Goal: Communication & Community: Answer question/provide support

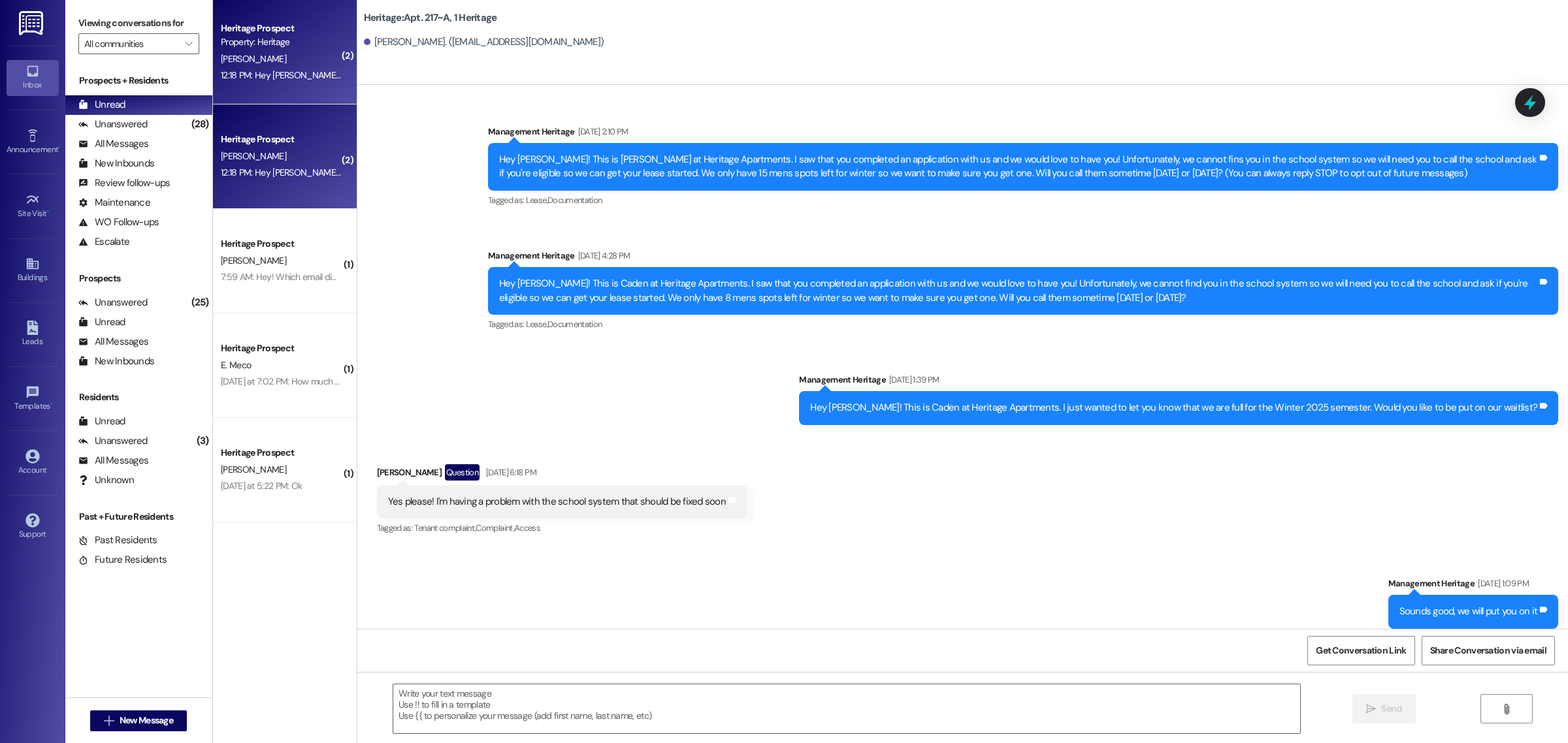
scroll to position [12563, 0]
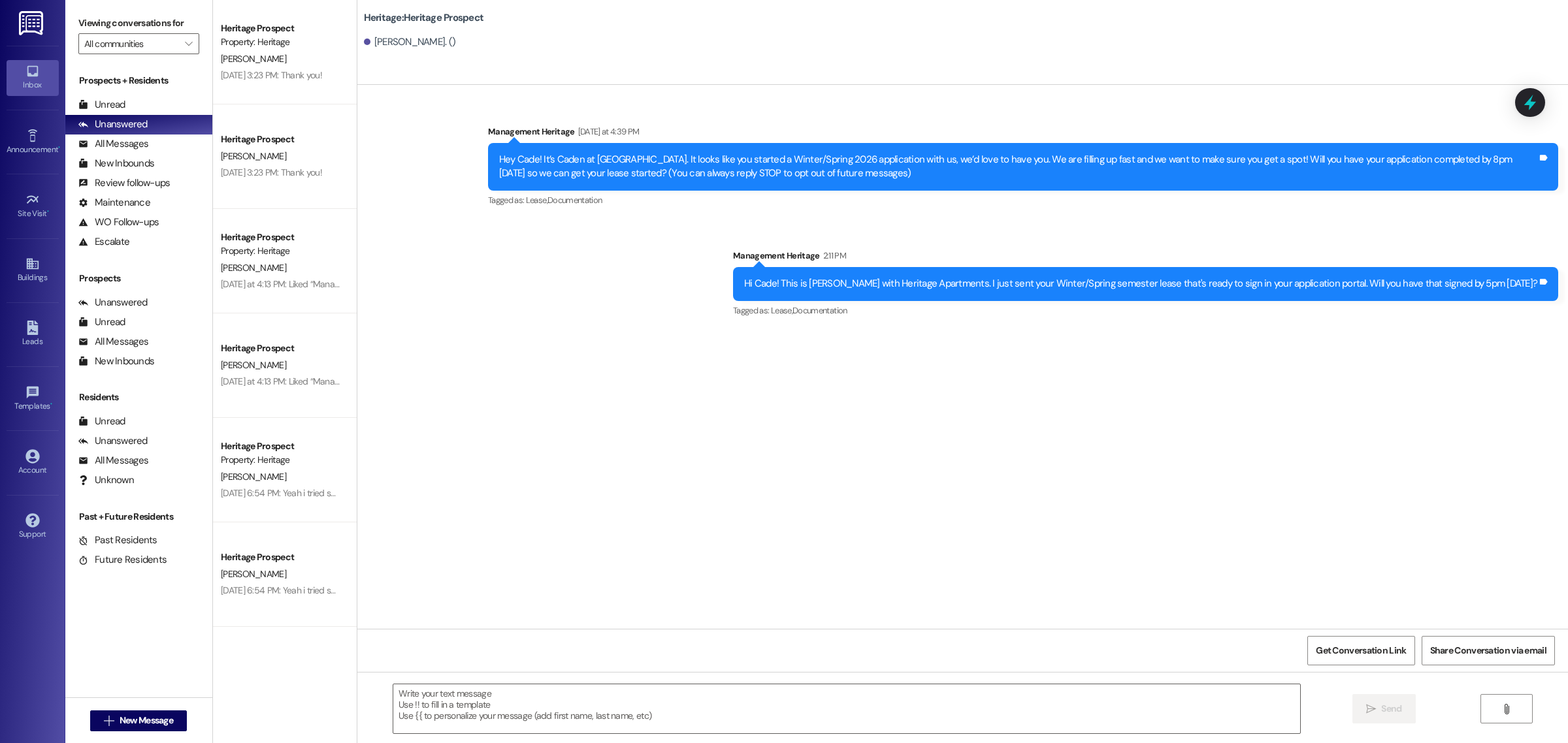
click at [165, 728] on li "Viewing the Unread inbox" at bounding box center [131, 745] width 232 height 34
click at [161, 728] on li "Viewing the Unread inbox" at bounding box center [131, 745] width 232 height 34
click at [128, 728] on li "Viewing the Unread inbox" at bounding box center [131, 745] width 232 height 34
click at [137, 728] on li "Viewing the Unread inbox" at bounding box center [131, 745] width 232 height 34
click at [138, 714] on span "New Message" at bounding box center [146, 721] width 53 height 14
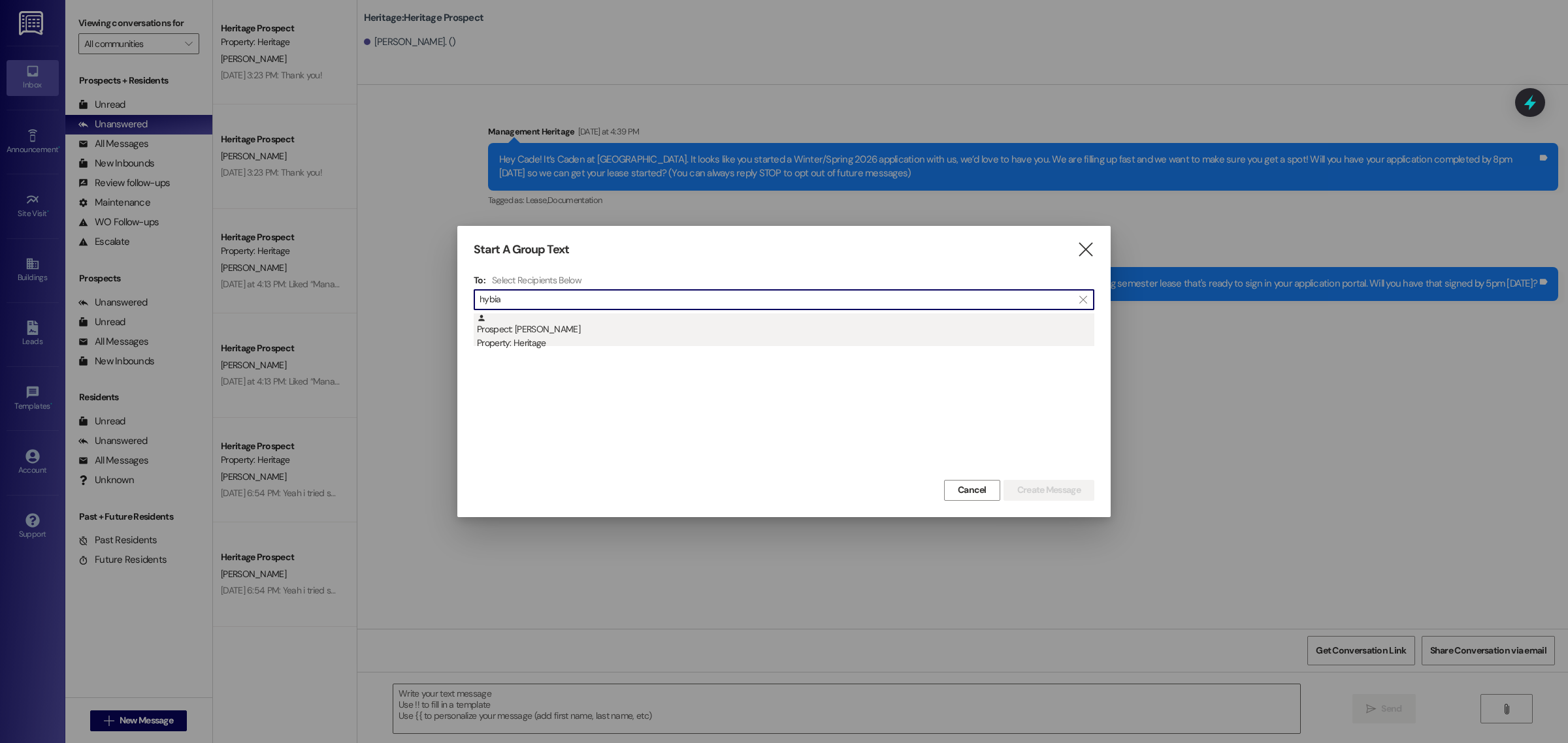
type input "hybia"
click at [550, 333] on div "Prospect: [PERSON_NAME] Property: Heritage" at bounding box center [785, 332] width 618 height 38
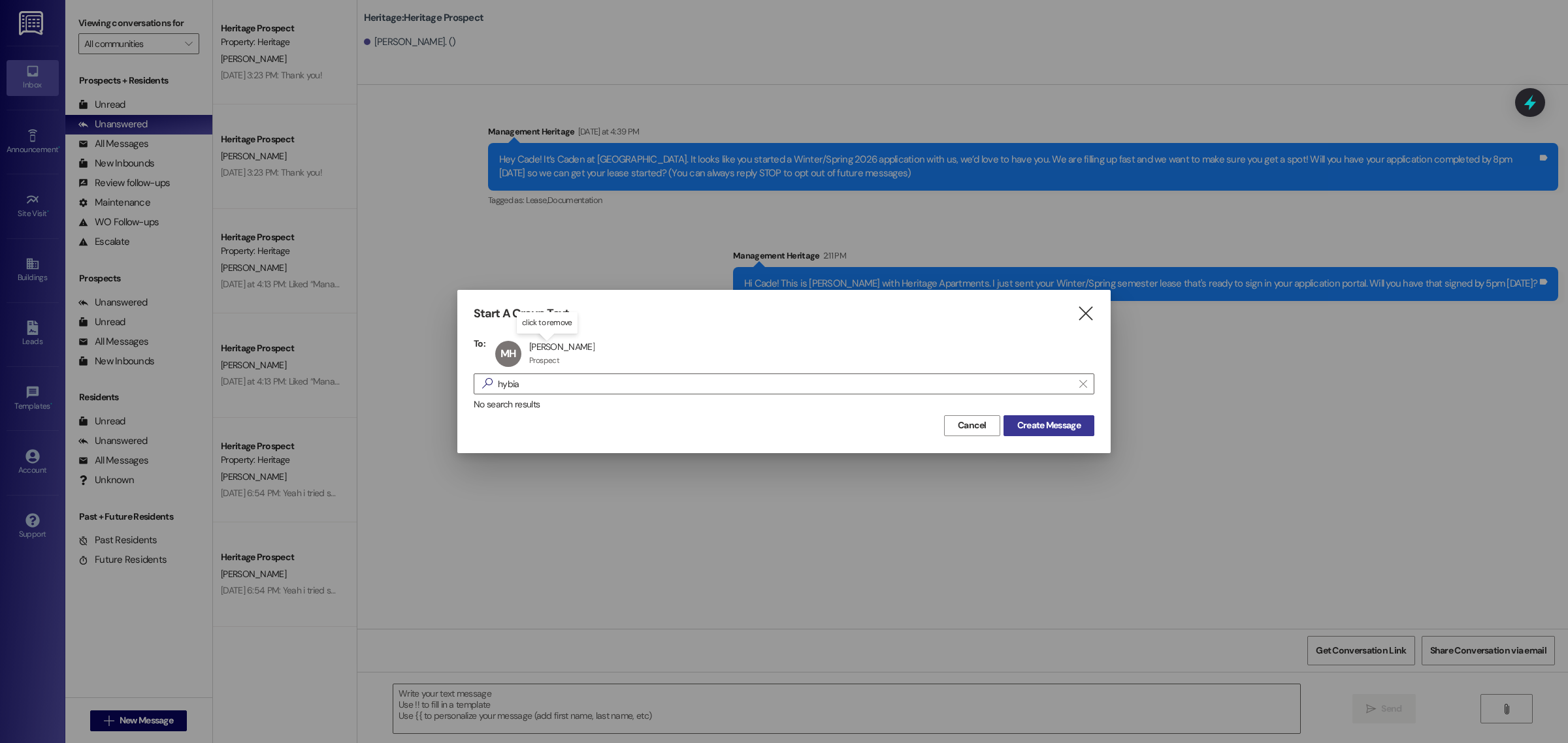
click at [1079, 432] on span "Create Message" at bounding box center [1048, 426] width 63 height 14
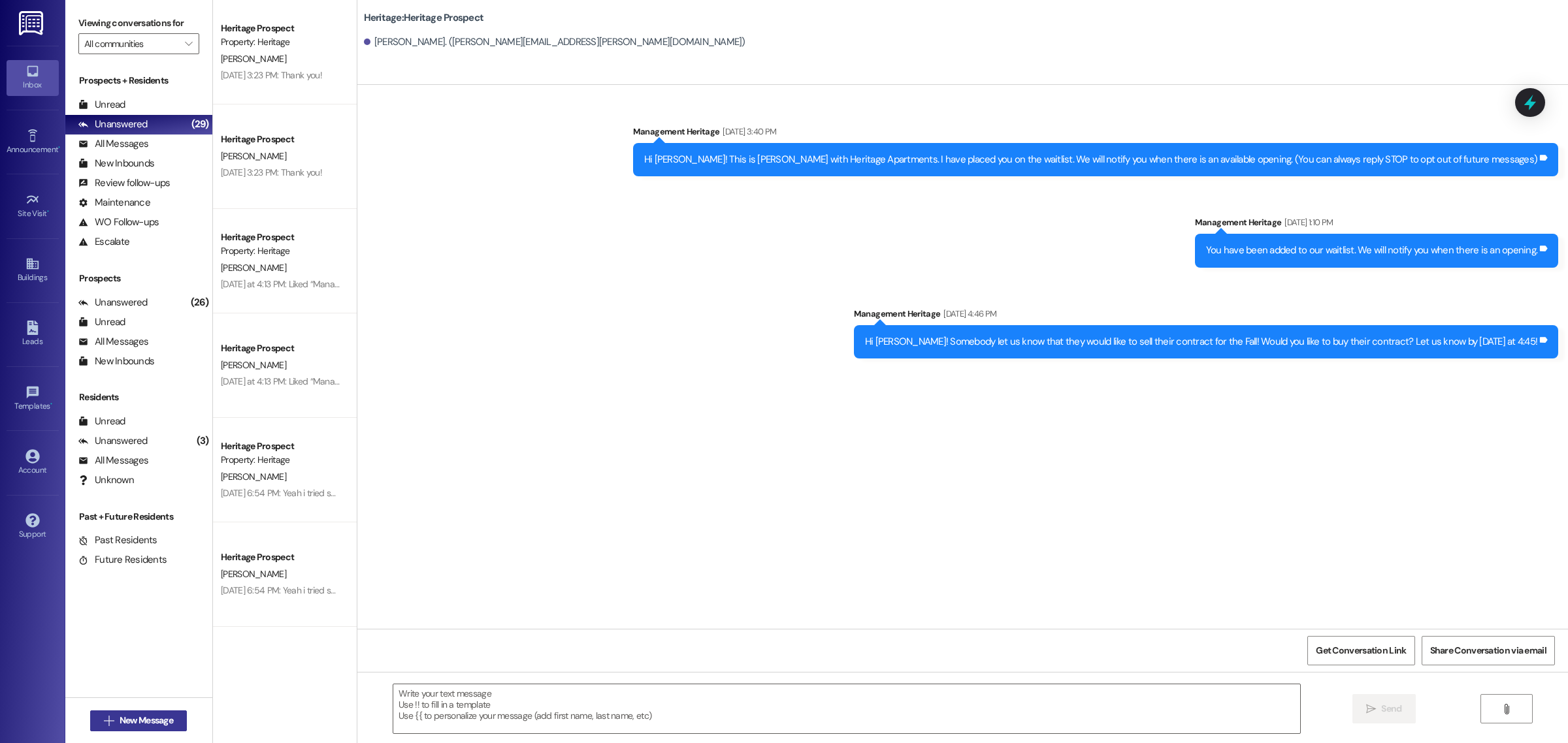
click at [157, 712] on button " New Message" at bounding box center [138, 720] width 97 height 21
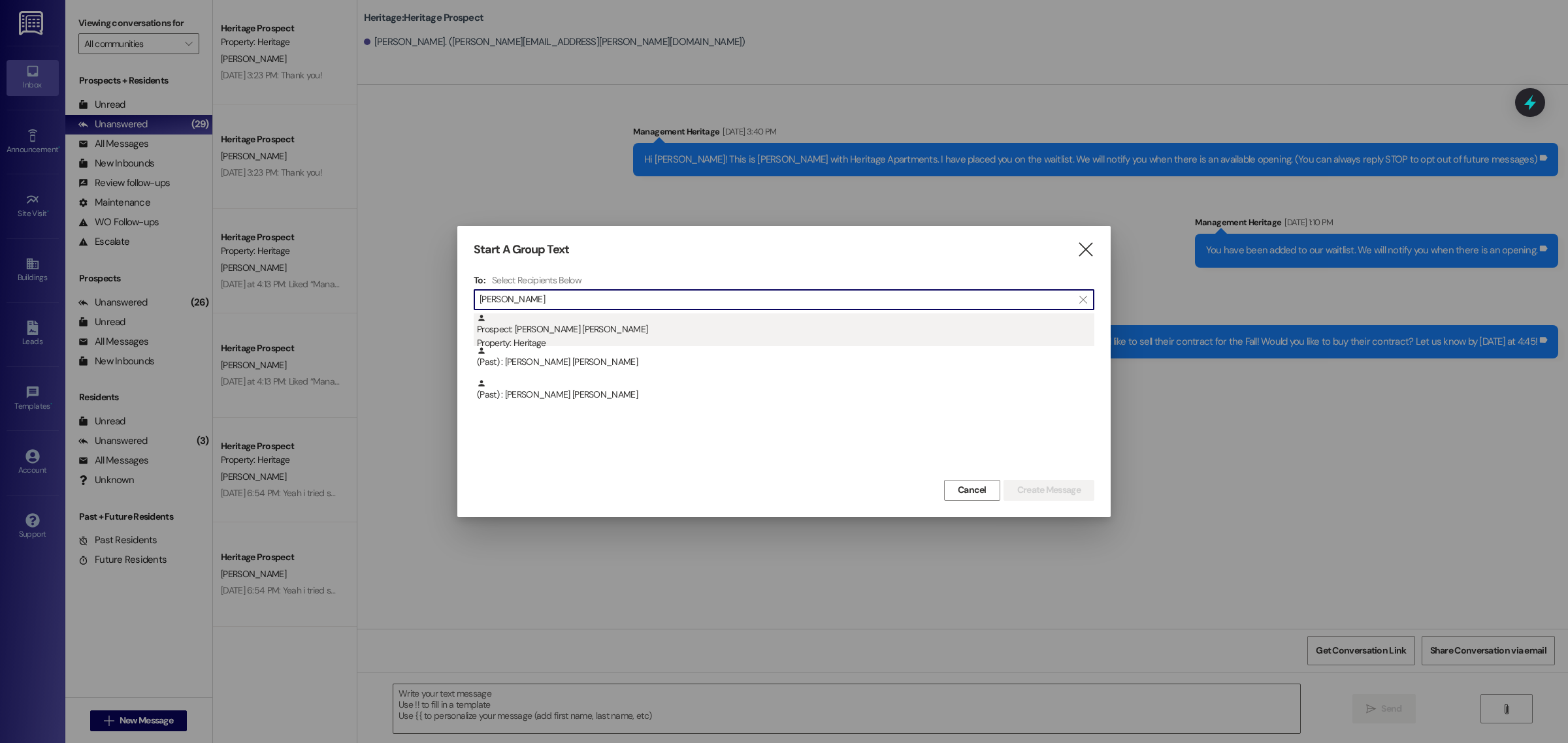
type input "[PERSON_NAME]"
click at [533, 338] on div "Property: Heritage" at bounding box center [785, 343] width 618 height 14
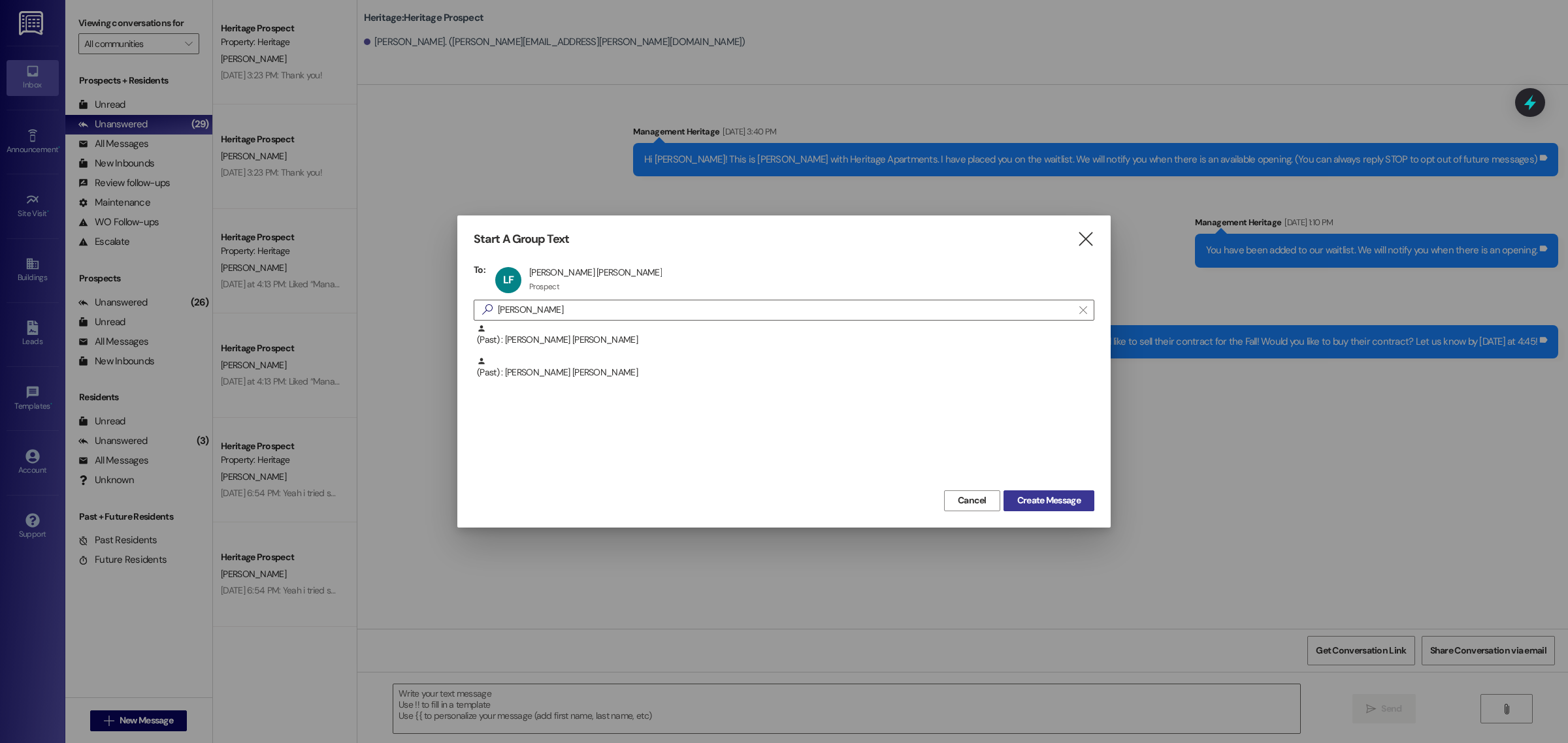
click at [1052, 502] on span "Create Message" at bounding box center [1048, 501] width 63 height 14
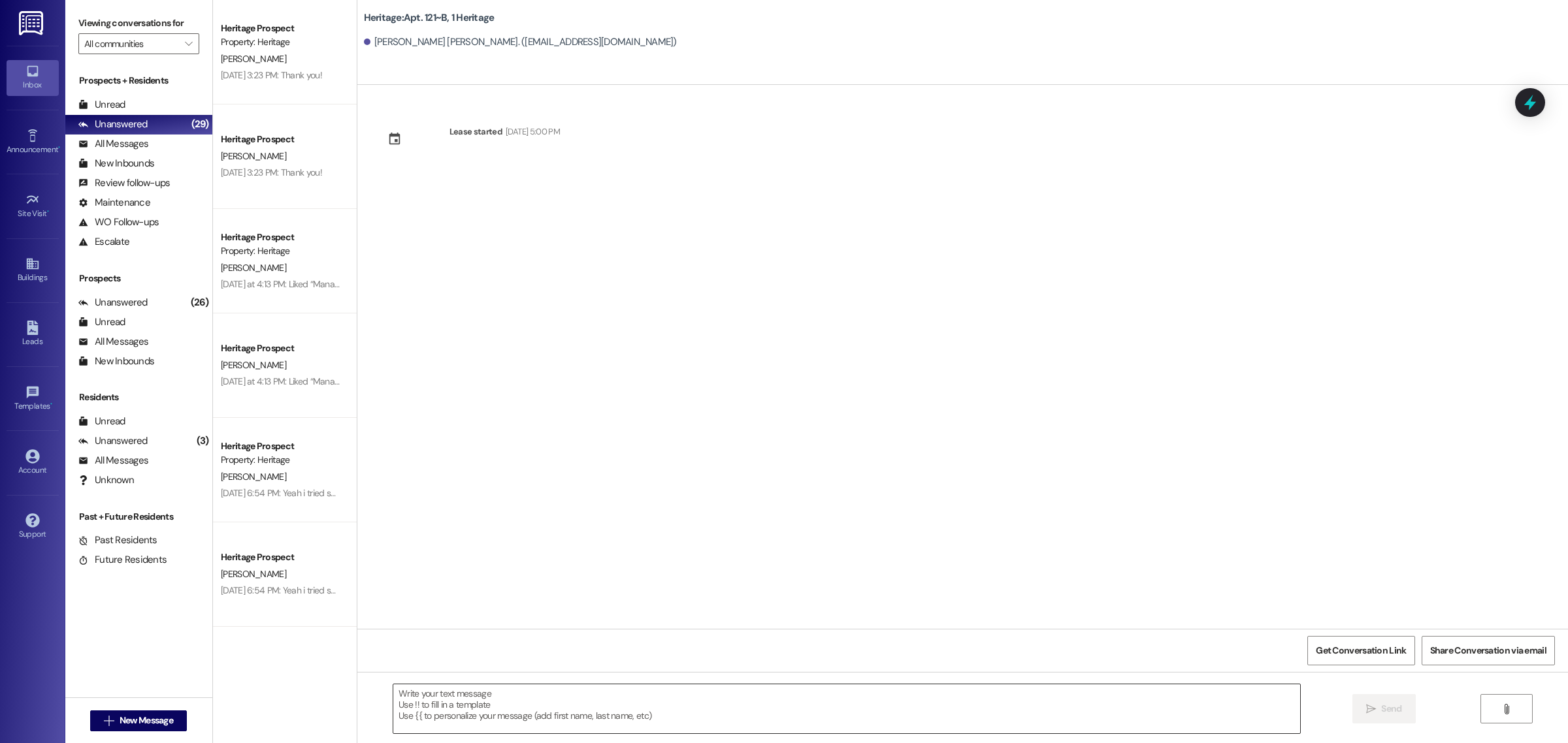
click at [542, 708] on textarea at bounding box center [847, 709] width 907 height 49
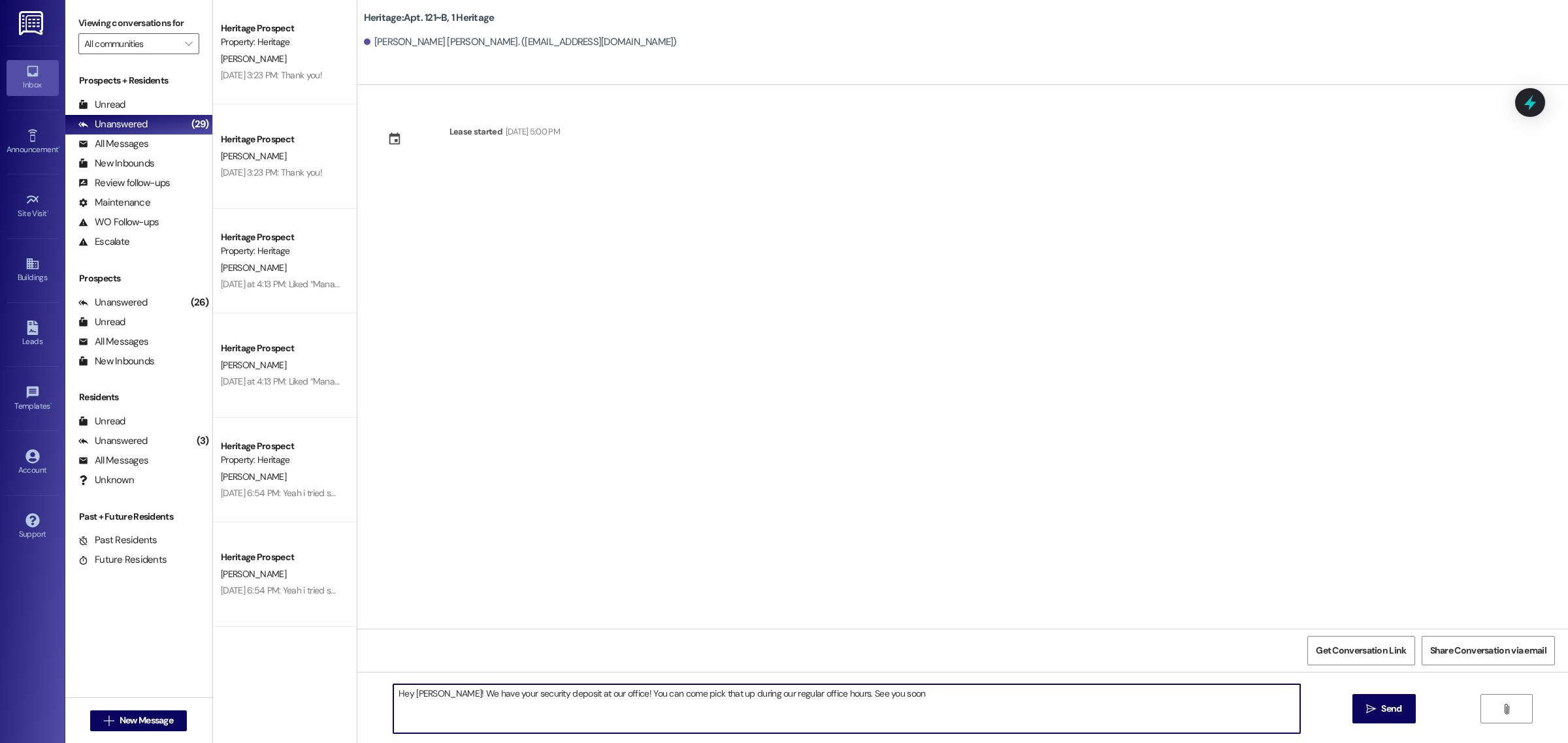
type textarea "Hey [PERSON_NAME]! We have your security deposit at our office! You can come pi…"
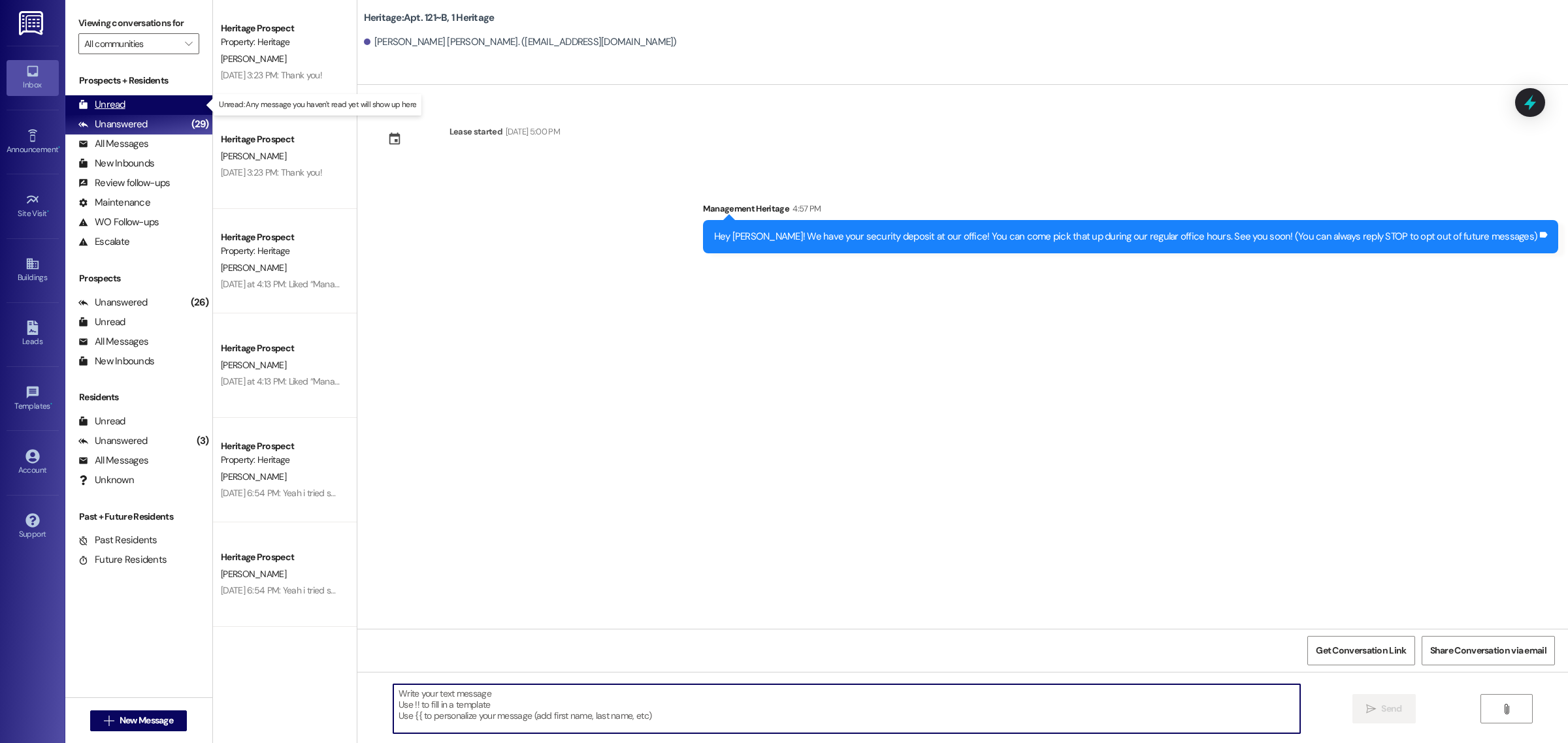
click at [167, 101] on div "Unread (0)" at bounding box center [138, 106] width 147 height 20
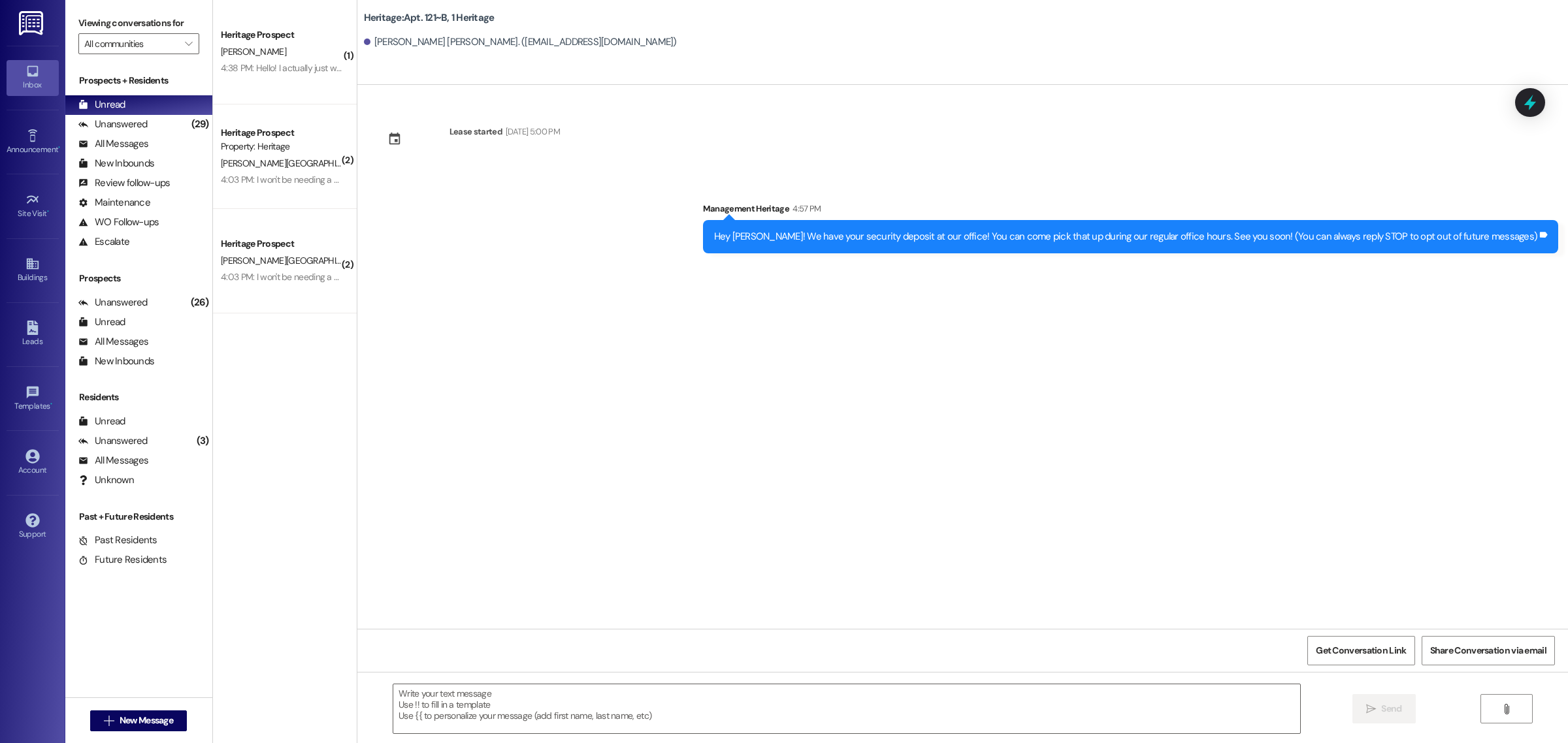
click at [781, 335] on div "Lease started [DATE] 5:00 PM Sent via SMS Management Heritage 4:57 PM Hey [PERS…" at bounding box center [962, 357] width 1210 height 544
